Goal: Transaction & Acquisition: Register for event/course

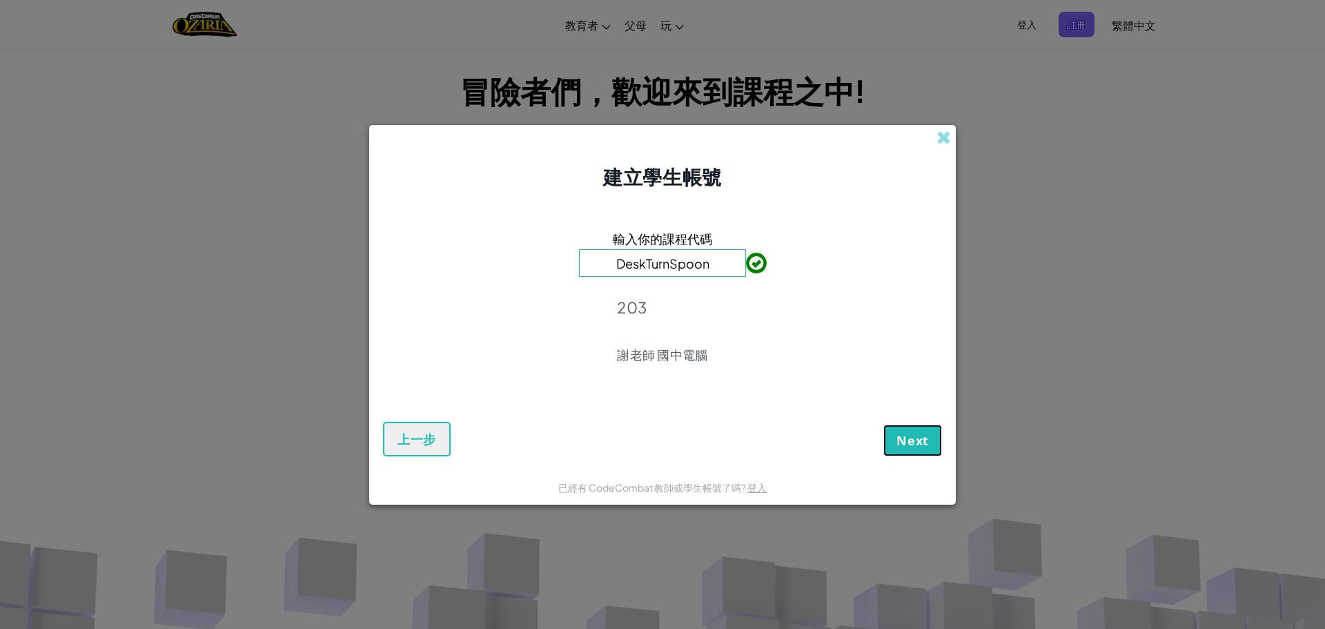
click at [924, 440] on span "Next" at bounding box center [913, 440] width 32 height 17
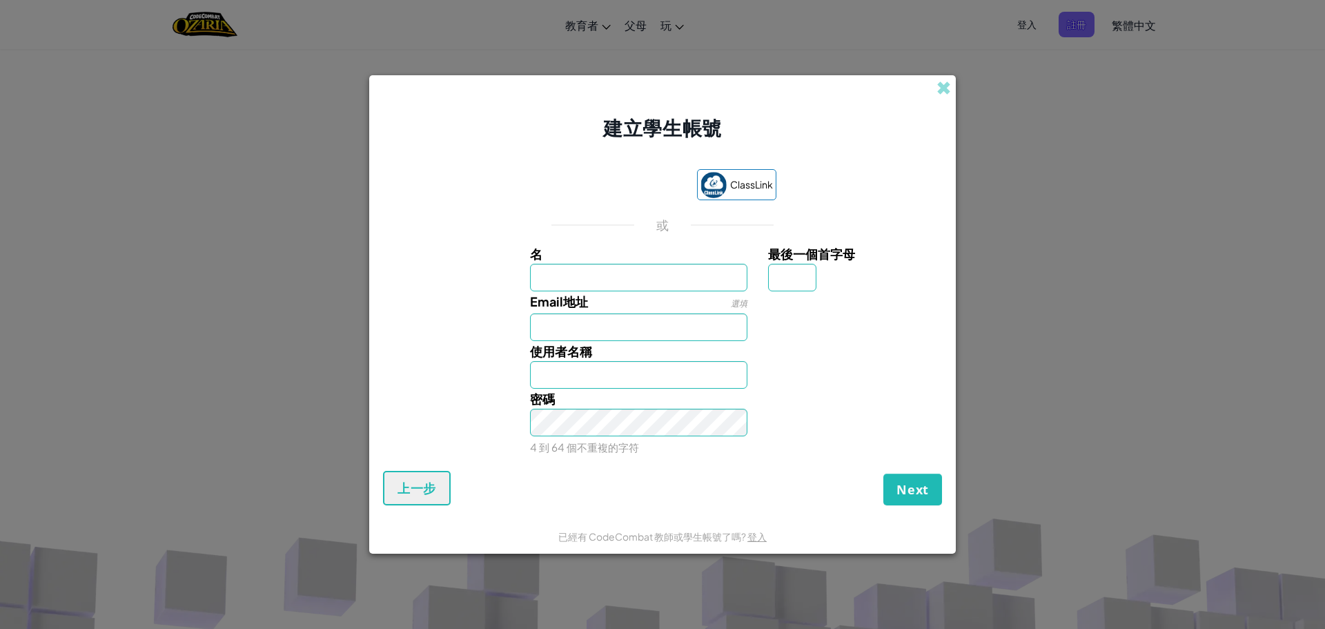
click at [570, 149] on form "ClassLink 或 名 最後一個首字母 Email地址 選填 使用者名稱 密碼 4 到 64 個不重複的字符 Next 上一步" at bounding box center [662, 331] width 587 height 378
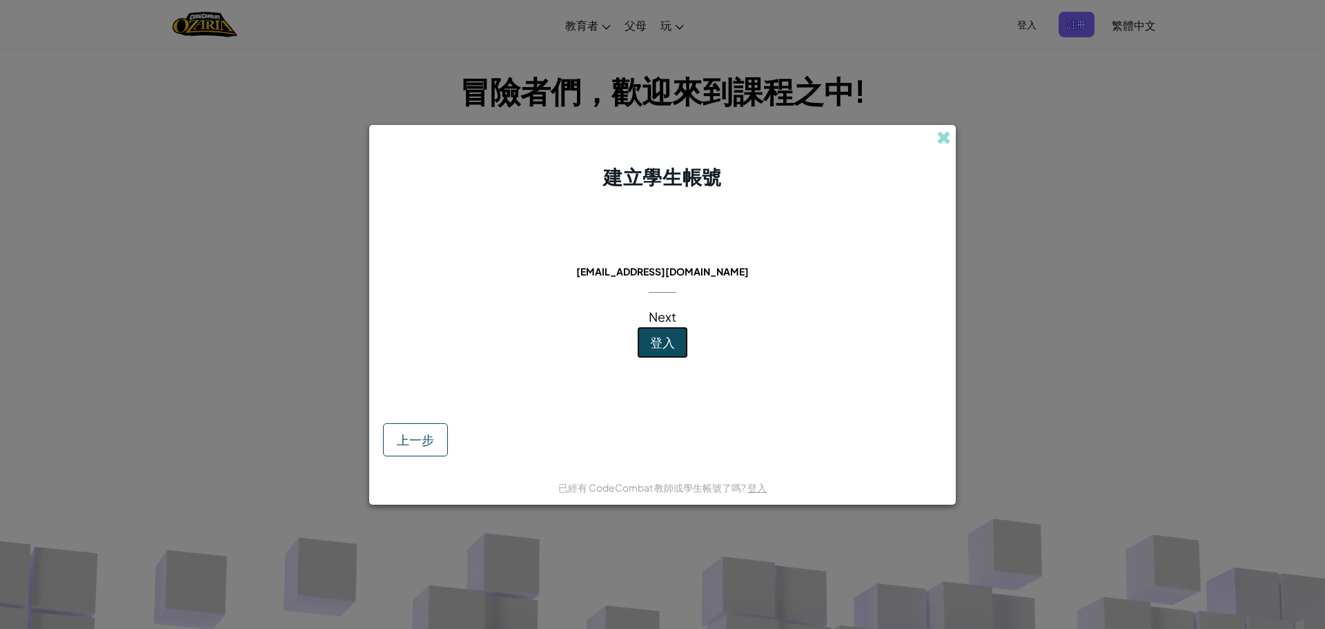
click at [664, 351] on button "登入" at bounding box center [662, 343] width 51 height 32
